Goal: Task Accomplishment & Management: Use online tool/utility

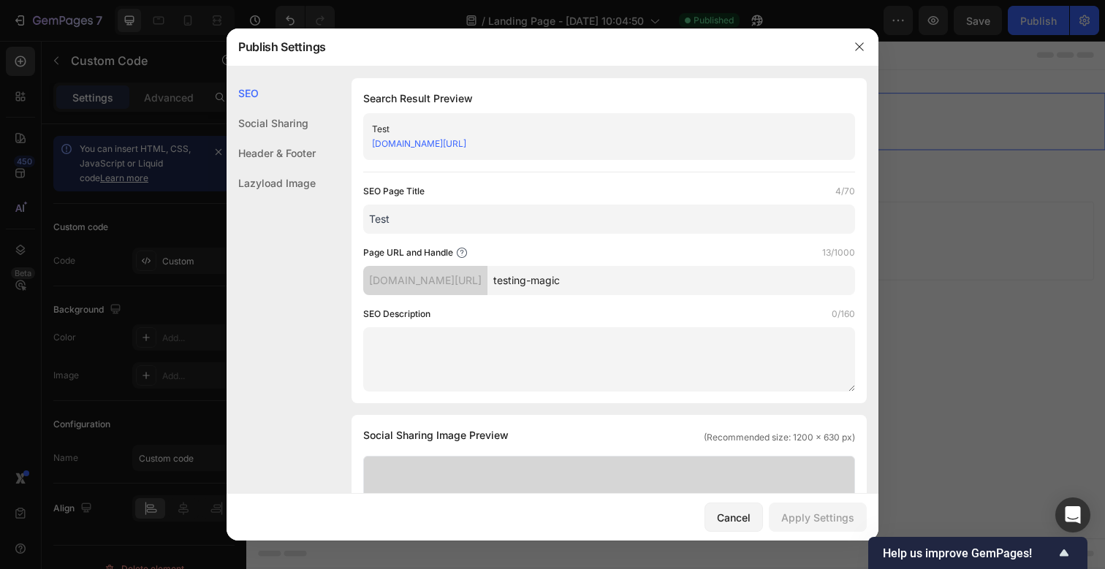
click at [466, 143] on link "[DOMAIN_NAME][URL]" at bounding box center [419, 143] width 94 height 11
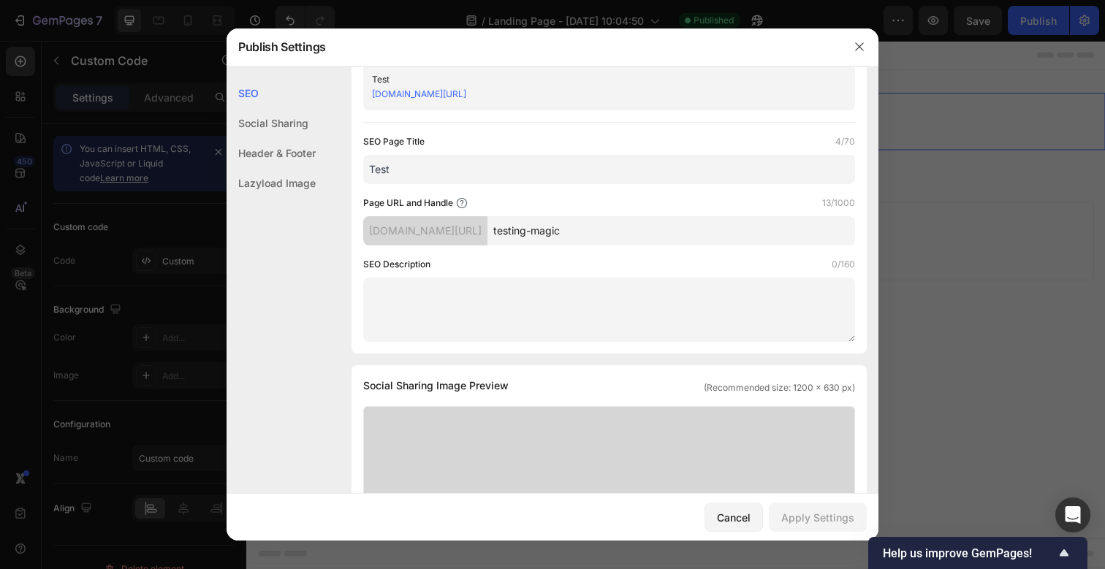
scroll to position [61, 0]
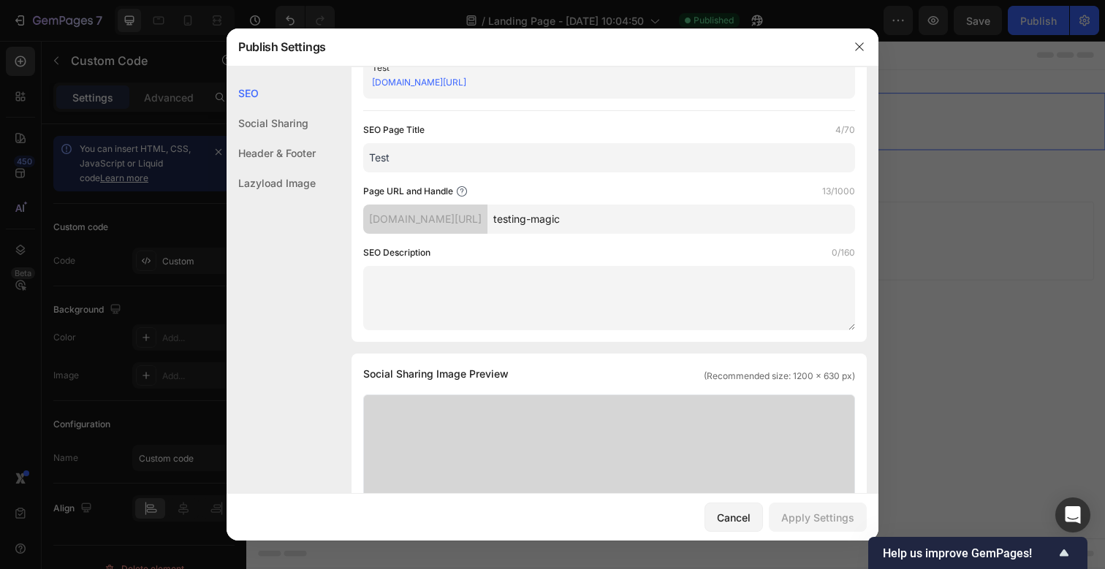
click at [992, 233] on div at bounding box center [552, 284] width 1105 height 569
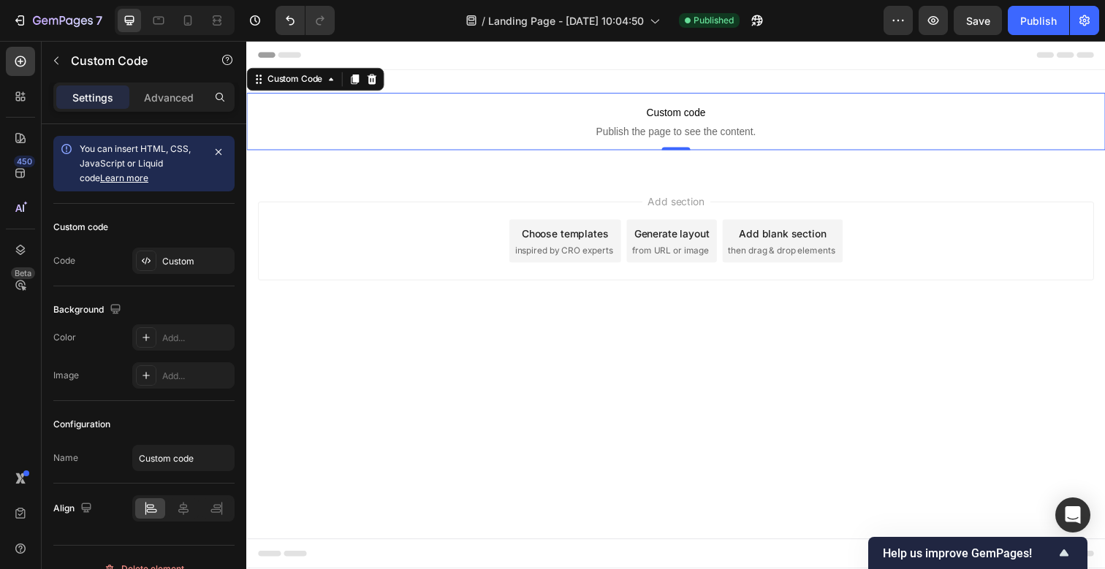
click at [776, 118] on span "Custom code" at bounding box center [684, 115] width 877 height 18
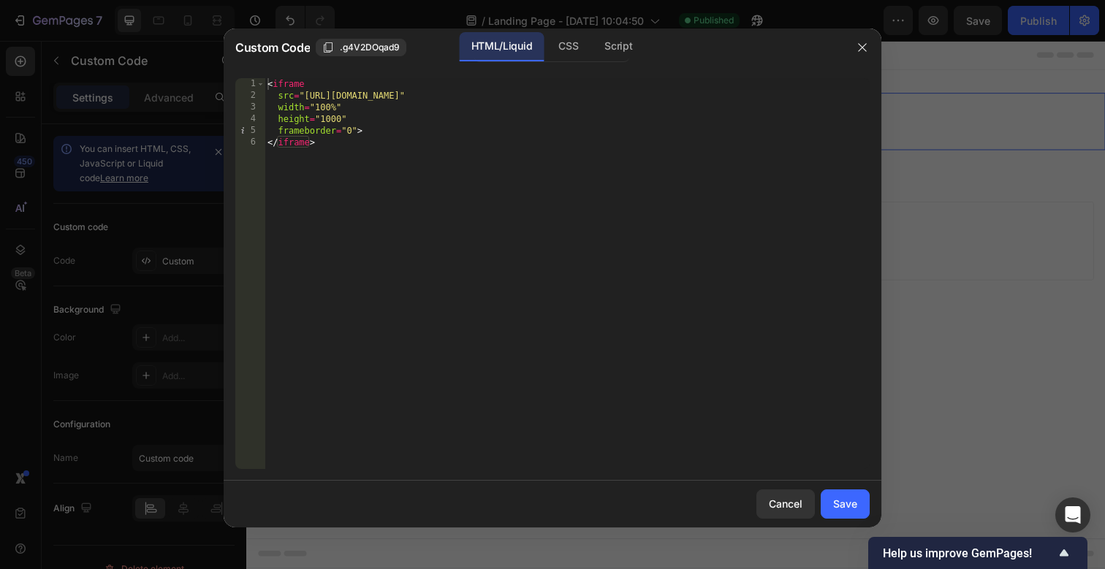
click at [392, 121] on div "< iframe src = "[URL][DOMAIN_NAME]" width = "100%" height = "1000" frameborder …" at bounding box center [567, 285] width 605 height 414
click at [325, 118] on div "< iframe src = "[URL][DOMAIN_NAME]" width = "100%" height = "1000" frameborder …" at bounding box center [567, 285] width 605 height 414
click at [406, 178] on div "< iframe src = "[URL][DOMAIN_NAME]" width = "100%" height = "10000" frameborder…" at bounding box center [567, 285] width 605 height 414
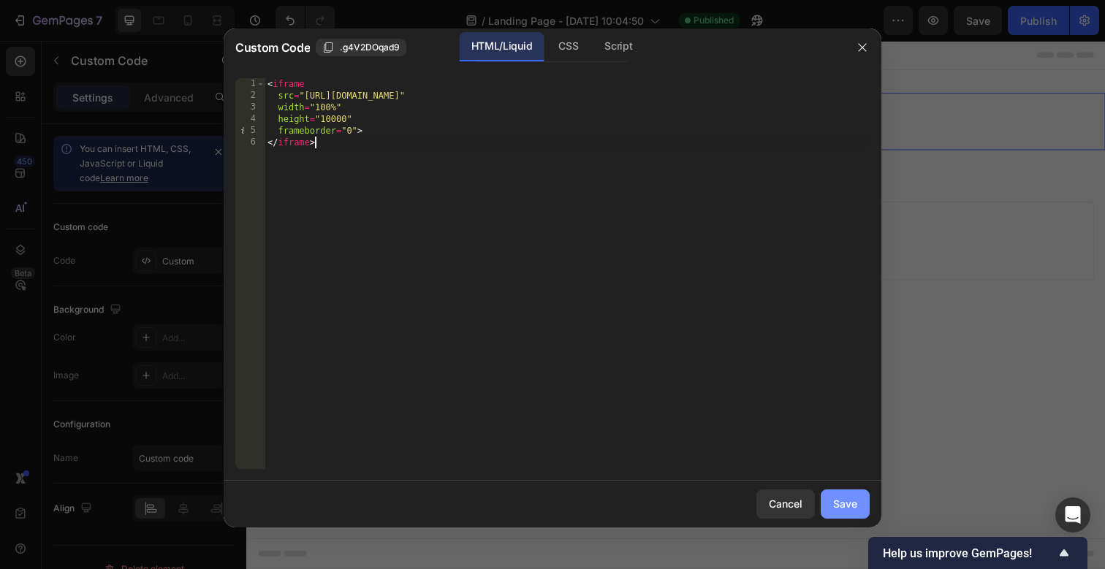
type textarea "</iframe>"
click at [844, 507] on div "Save" at bounding box center [845, 503] width 24 height 15
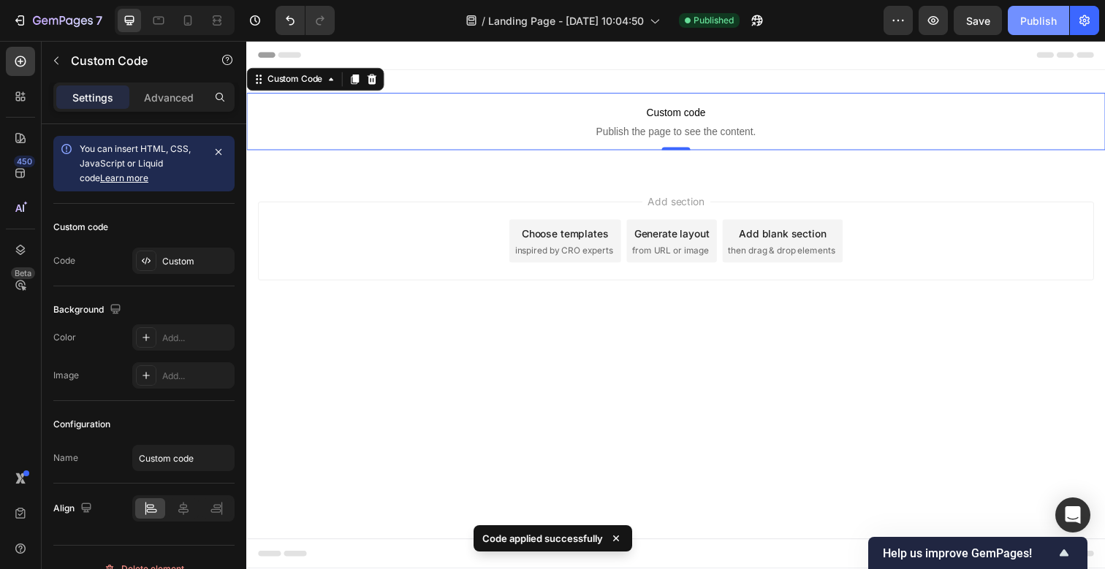
click at [1039, 23] on div "Publish" at bounding box center [1038, 20] width 37 height 15
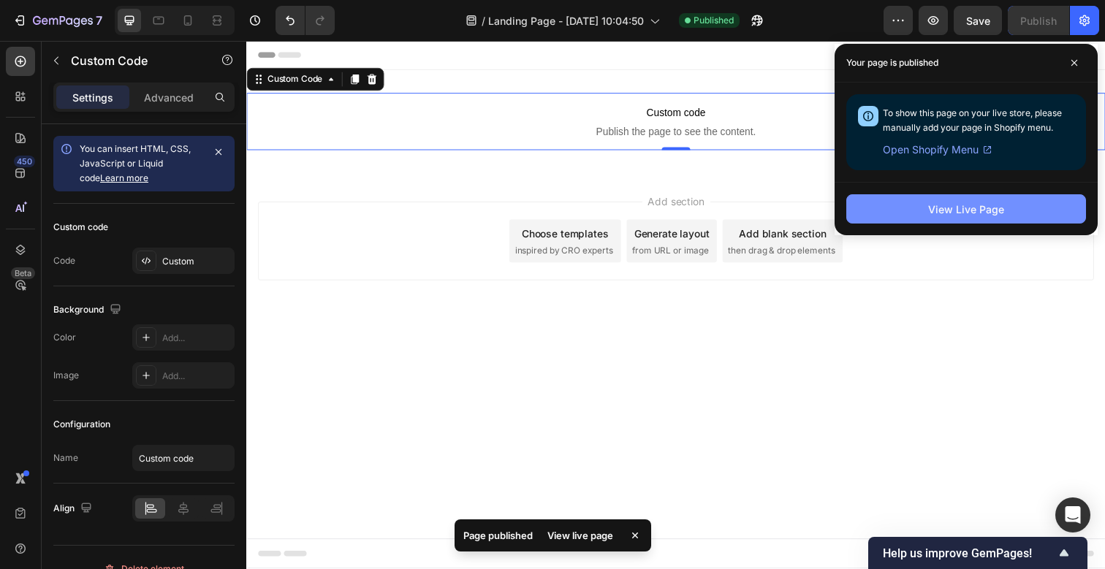
click at [928, 210] on button "View Live Page" at bounding box center [966, 208] width 240 height 29
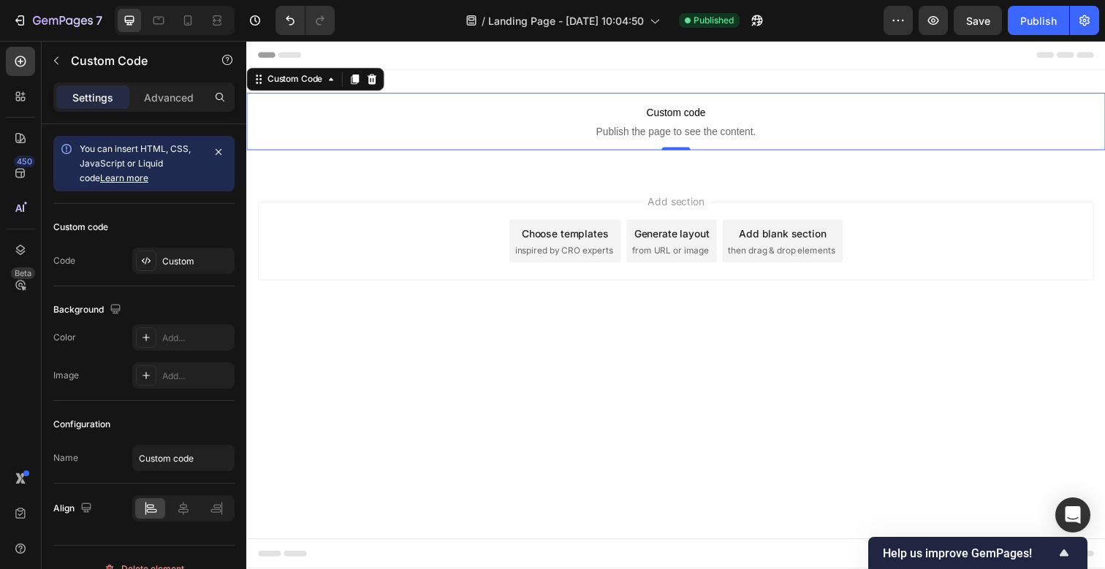
click at [537, 123] on span "Custom code" at bounding box center [684, 115] width 877 height 18
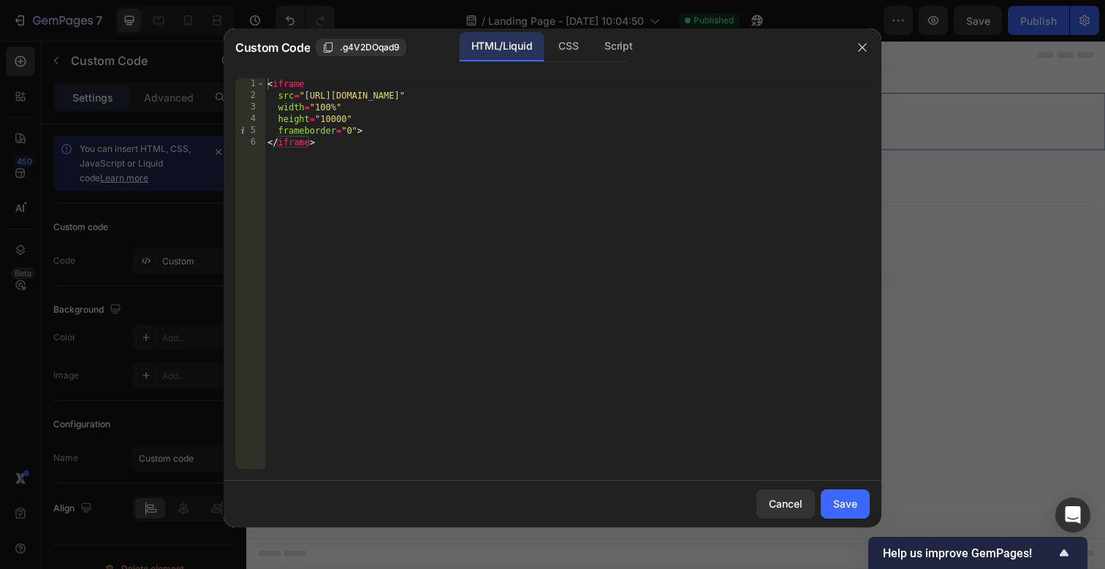
click at [335, 120] on div "< iframe src = "[URL][DOMAIN_NAME]" width = "100%" height = "10000" frameborder…" at bounding box center [567, 285] width 605 height 414
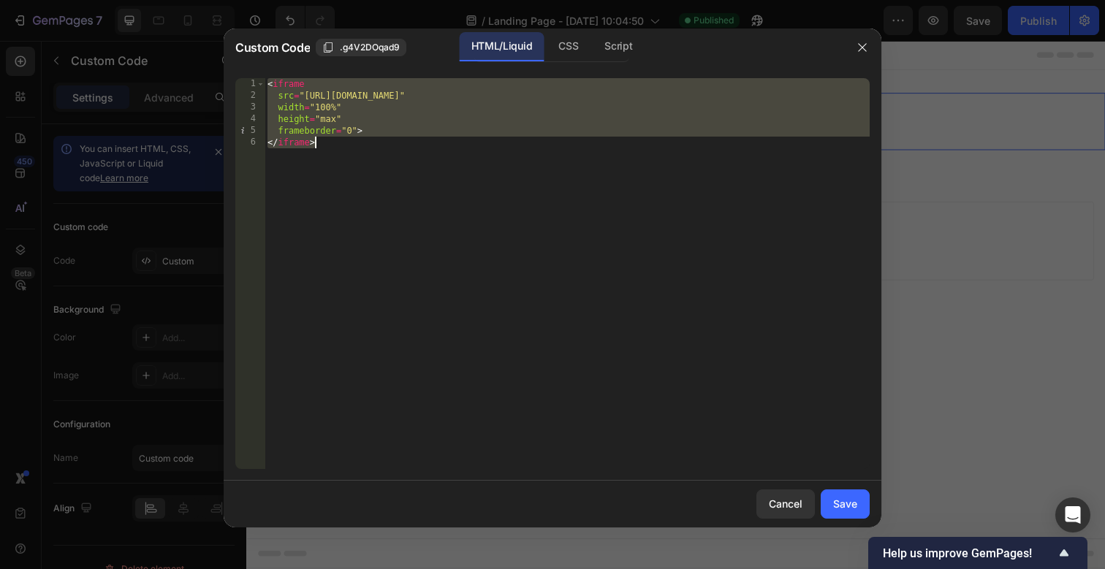
click at [650, 194] on div "< iframe src = "[URL][DOMAIN_NAME]" width = "100%" height = "max" frameborder =…" at bounding box center [567, 285] width 605 height 414
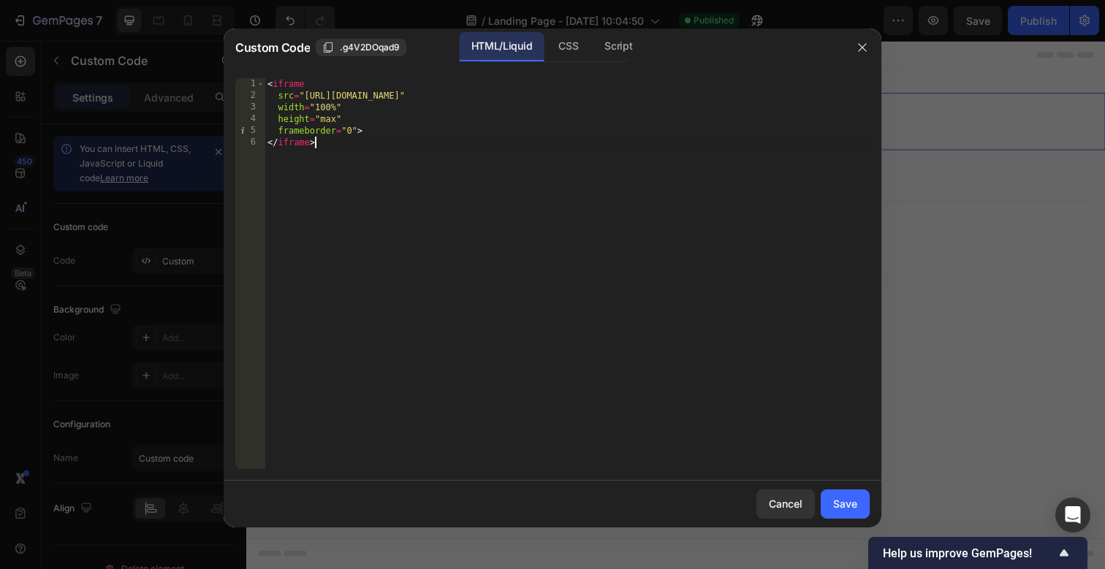
paste textarea "</script"
type textarea "</script>"
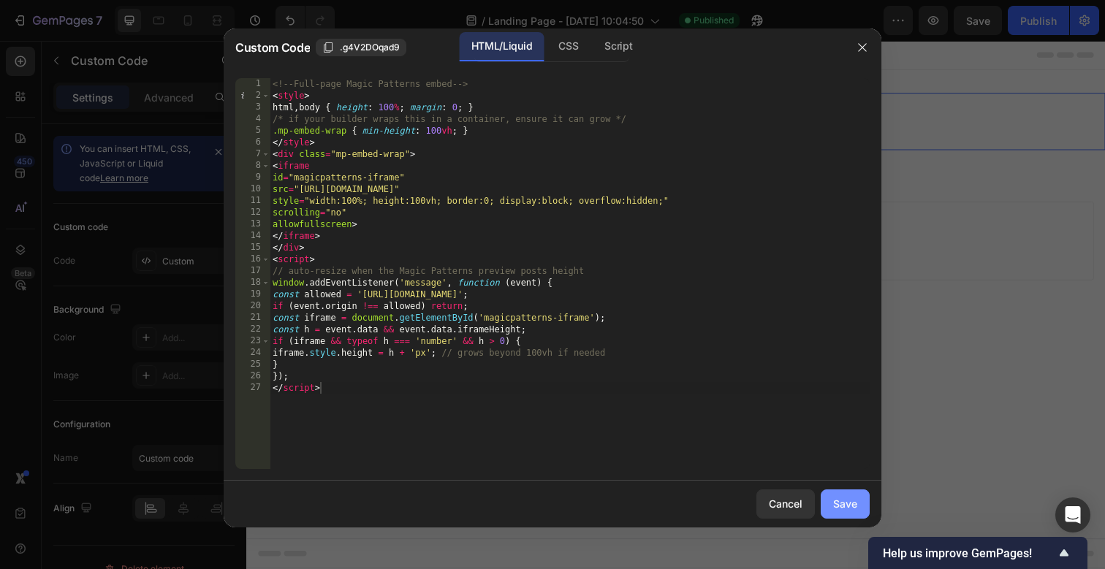
click at [846, 506] on div "Save" at bounding box center [845, 503] width 24 height 15
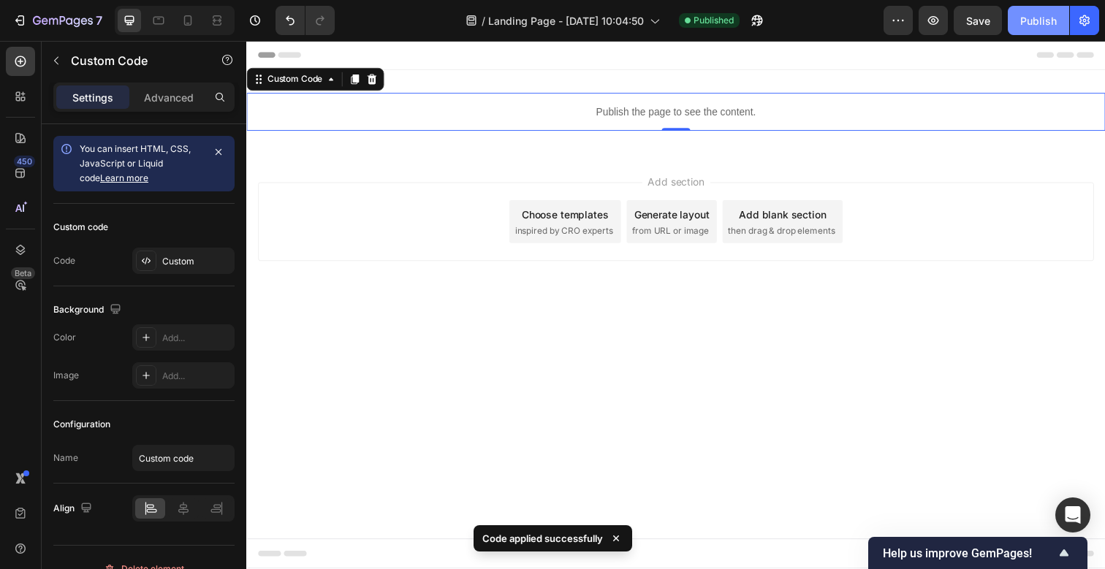
click at [1031, 24] on div "Publish" at bounding box center [1038, 20] width 37 height 15
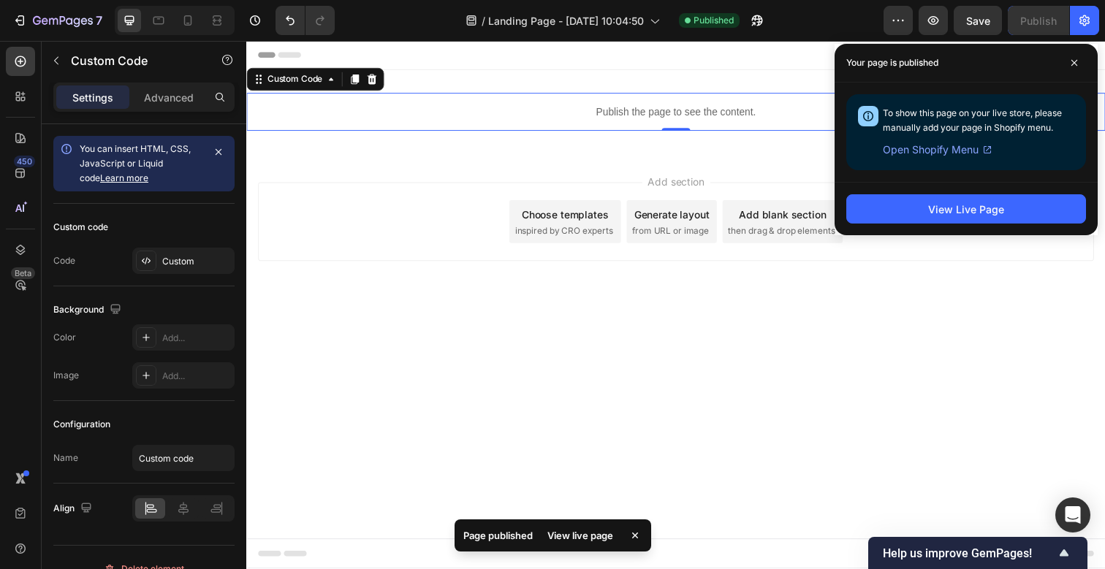
click at [579, 541] on div "View live page" at bounding box center [580, 535] width 83 height 20
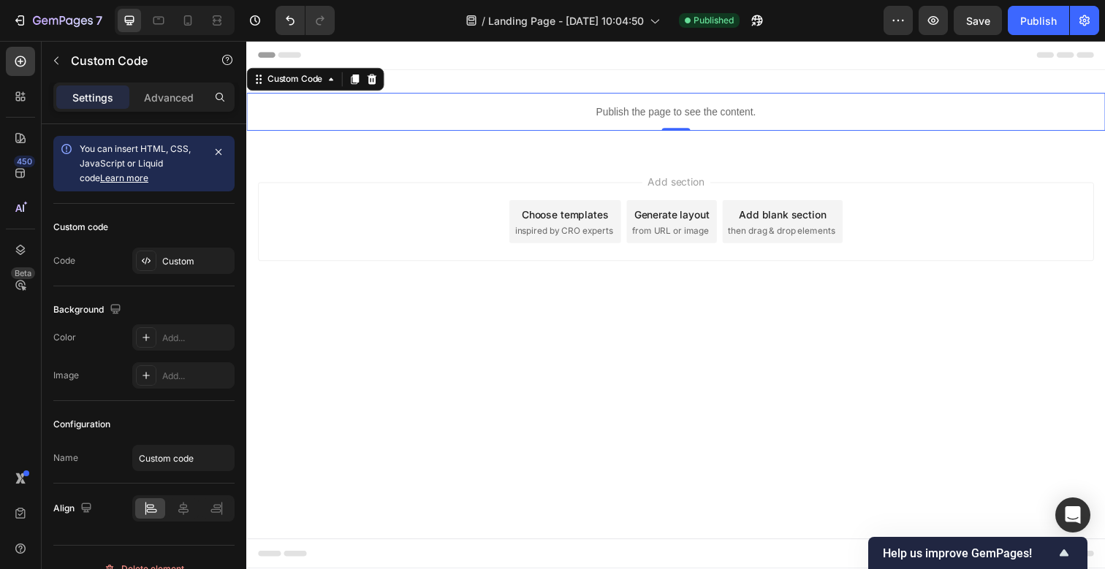
click at [583, 119] on p "Publish the page to see the content." at bounding box center [684, 113] width 877 height 15
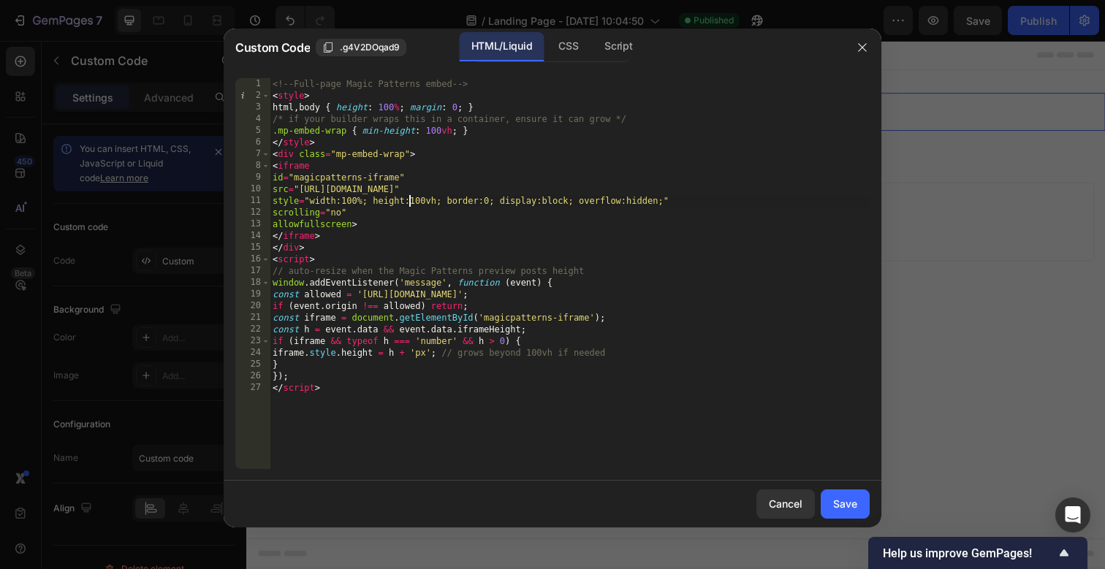
drag, startPoint x: 409, startPoint y: 197, endPoint x: 427, endPoint y: 197, distance: 18.3
click at [427, 197] on div "<!-- Full-page Magic Patterns embed --> < style > html , body { height : 100 % …" at bounding box center [570, 285] width 600 height 414
click at [450, 181] on div "<!-- Full-page Magic Patterns embed --> < style > html , body { height : 100 % …" at bounding box center [570, 285] width 600 height 414
type textarea "}); </script>"
paste textarea
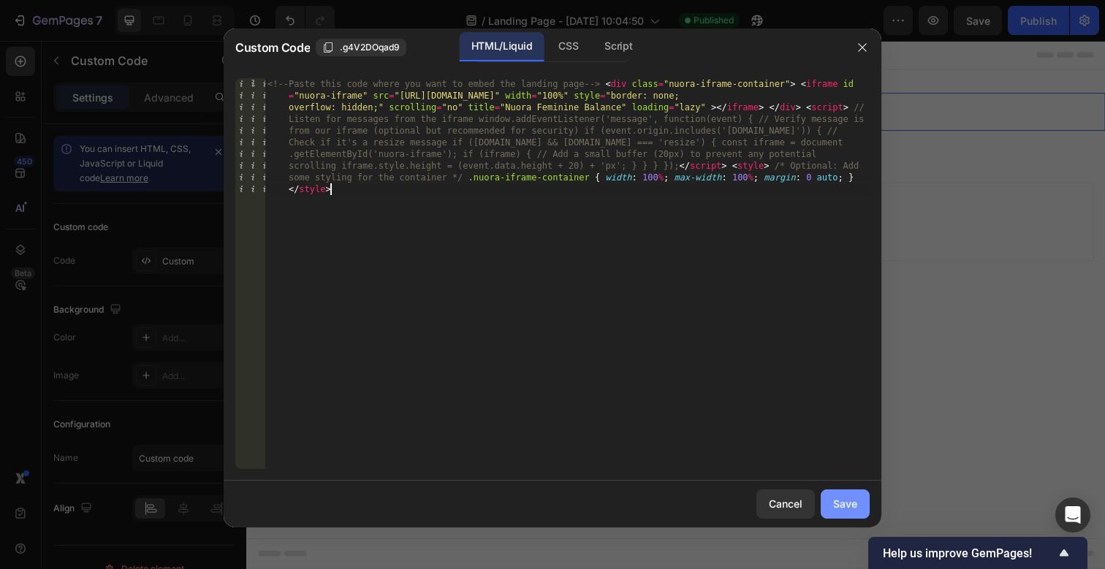
click at [838, 502] on div "Save" at bounding box center [845, 503] width 24 height 15
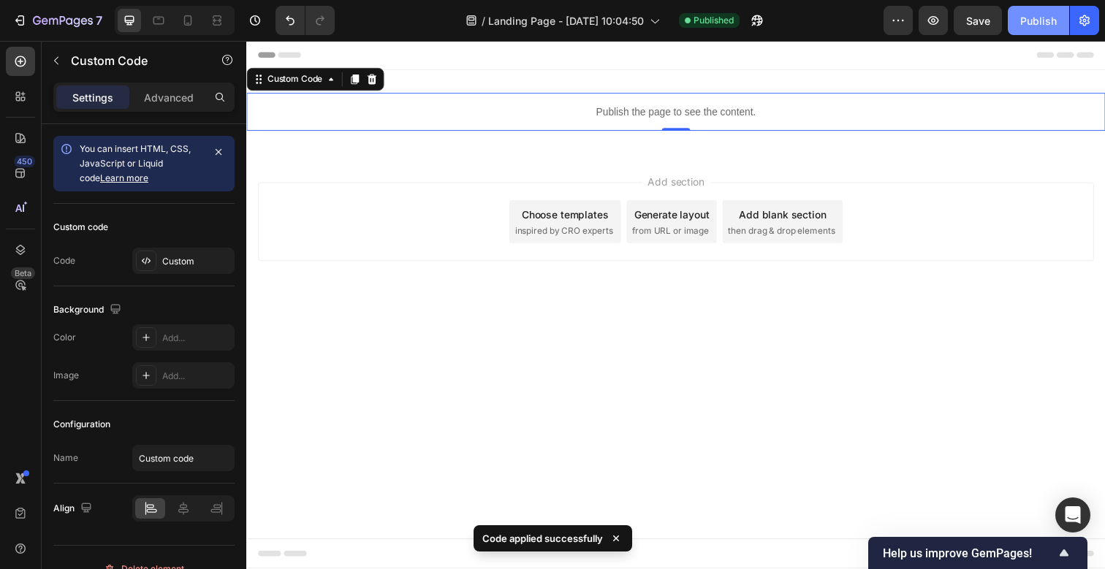
click at [1037, 15] on div "Publish" at bounding box center [1038, 20] width 37 height 15
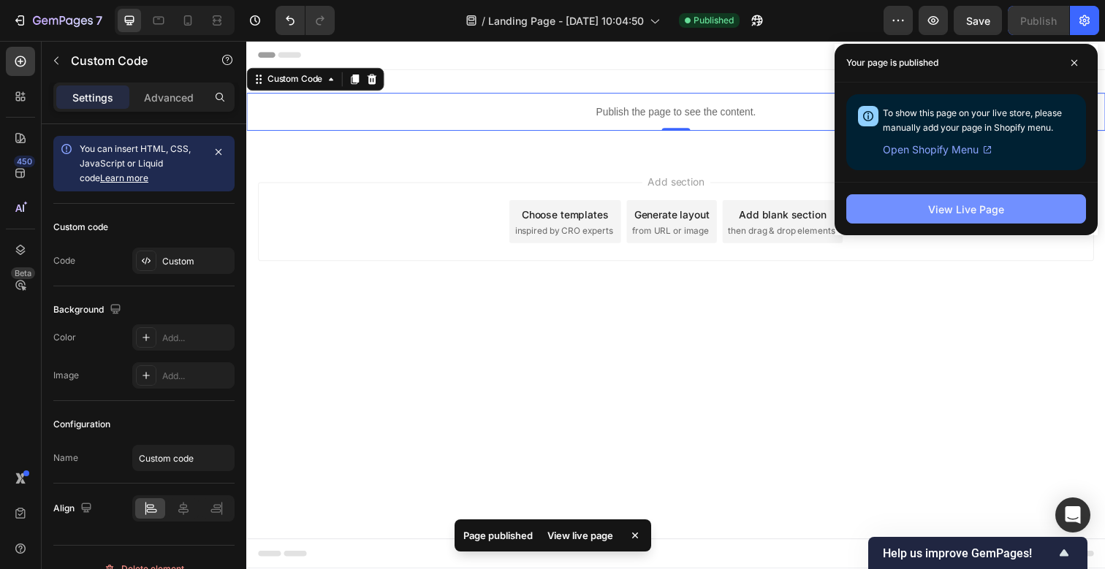
click at [938, 205] on div "View Live Page" at bounding box center [966, 209] width 76 height 15
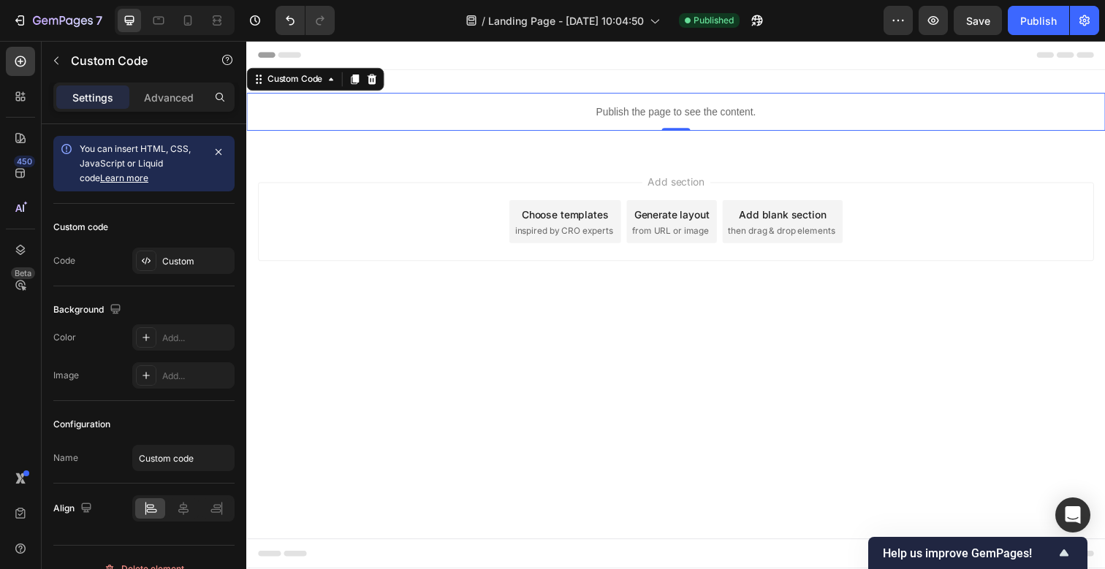
click at [578, 113] on p "Publish the page to see the content." at bounding box center [684, 113] width 877 height 15
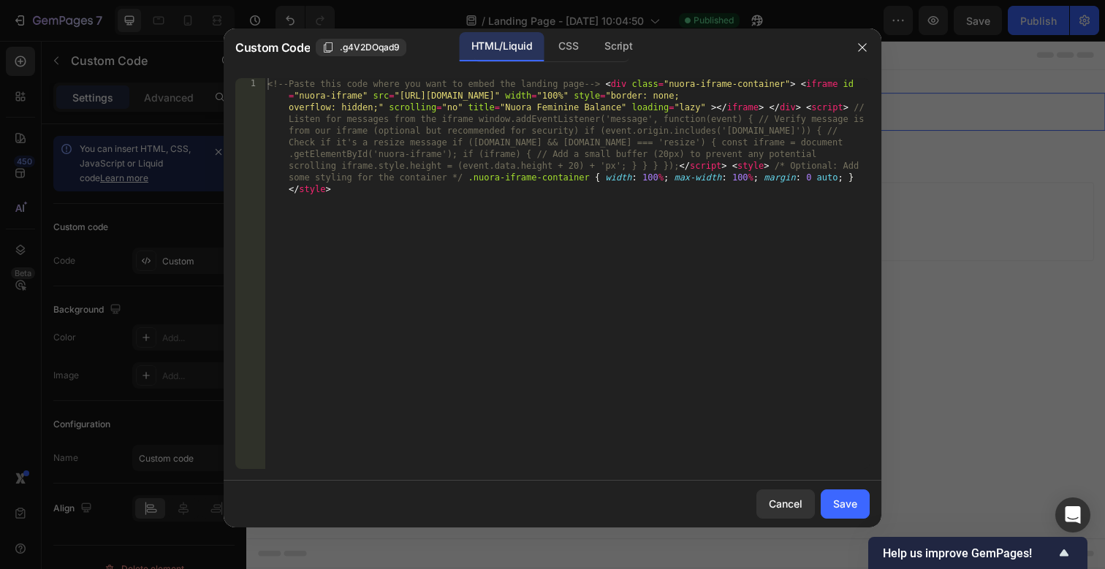
click at [512, 277] on div "<!-- Paste this code where you want to embed the landing page --> < div class =…" at bounding box center [567, 390] width 605 height 625
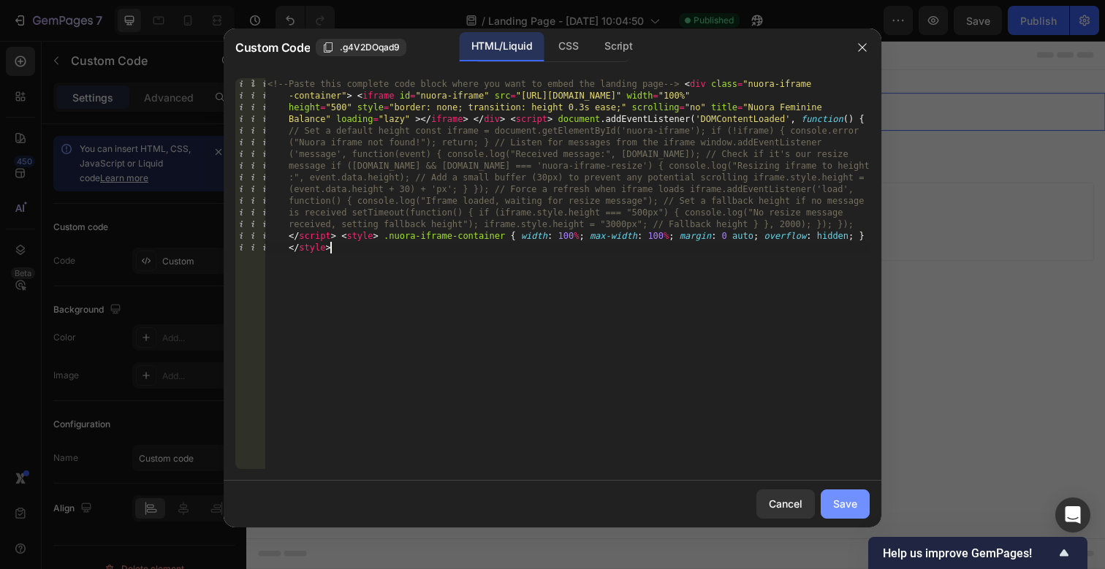
click at [846, 503] on div "Save" at bounding box center [845, 503] width 24 height 15
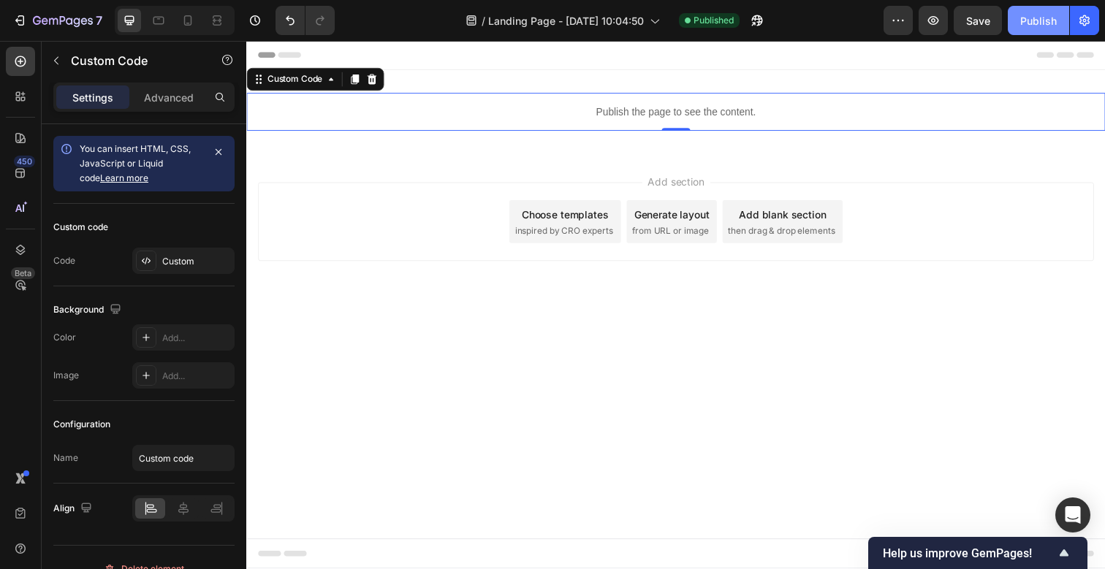
click at [1036, 22] on div "Publish" at bounding box center [1038, 20] width 37 height 15
